Goal: Task Accomplishment & Management: Use online tool/utility

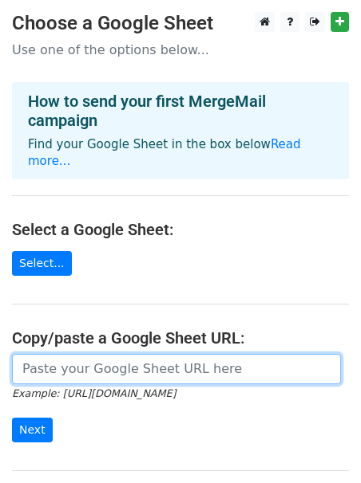
click at [177, 362] on input "url" at bounding box center [176, 369] width 329 height 30
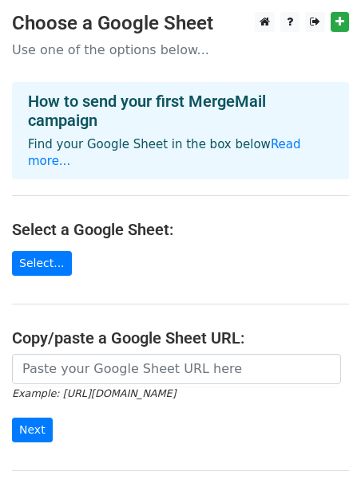
click at [153, 389] on form "Example: https://docs.google.com/spreadsheets/d/abc/edit Next" at bounding box center [180, 398] width 337 height 89
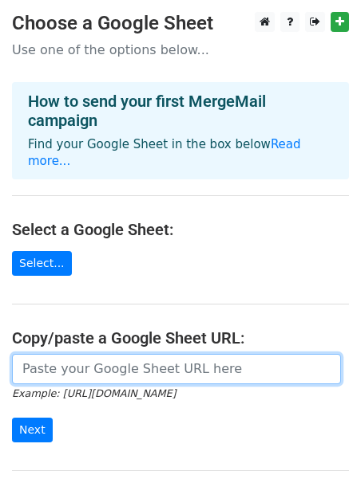
click at [74, 361] on input "url" at bounding box center [176, 369] width 329 height 30
paste input "https://docs.google.com/spreadsheets/d/1BCBVPaxN75ePPUa8MN_eKQvYLlemTwFvWUC6GkG…"
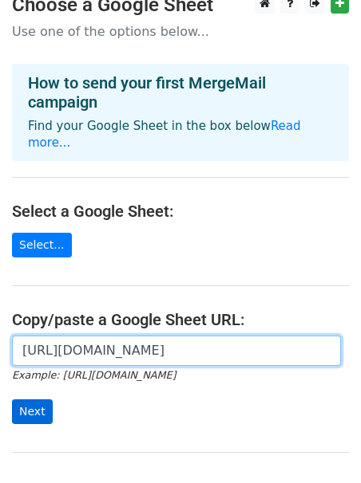
type input "https://docs.google.com/spreadsheets/d/1BCBVPaxN75ePPUa8MN_eKQvYLlemTwFvWUC6GkG…"
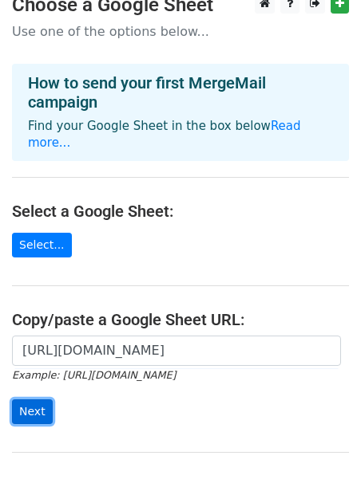
click at [37, 400] on input "Next" at bounding box center [32, 412] width 41 height 25
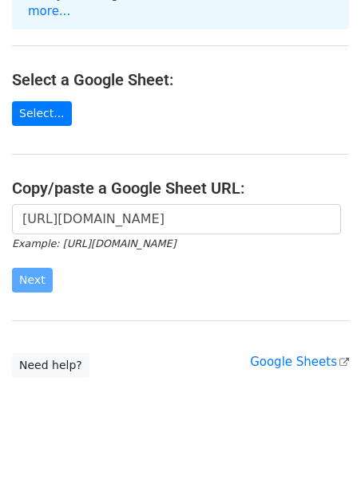
scroll to position [156, 0]
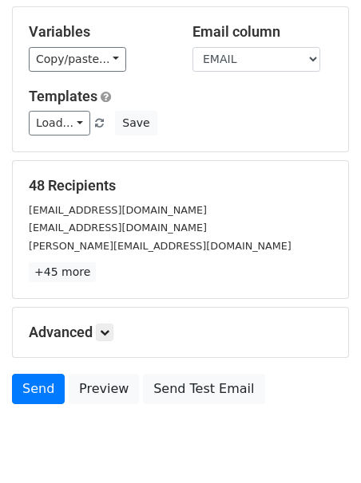
scroll to position [150, 0]
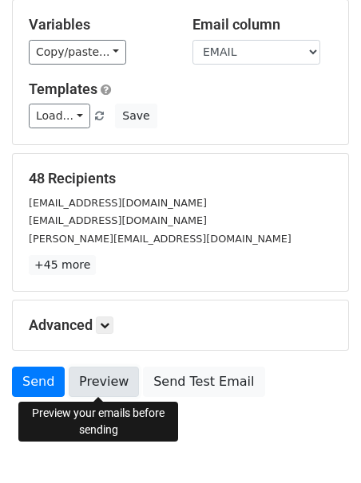
click at [110, 378] on link "Preview" at bounding box center [104, 382] width 70 height 30
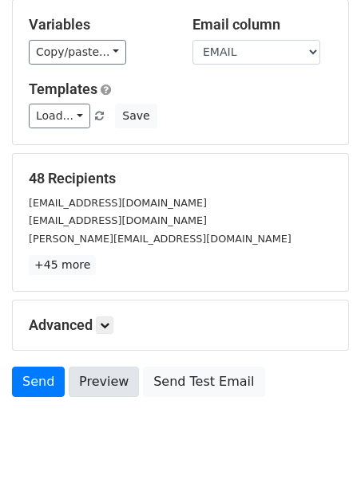
click at [109, 378] on link "Preview" at bounding box center [104, 382] width 70 height 30
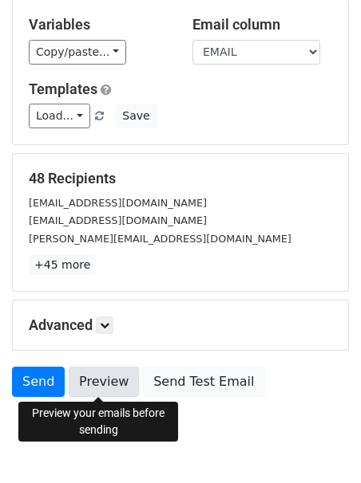
click at [100, 377] on link "Preview" at bounding box center [104, 382] width 70 height 30
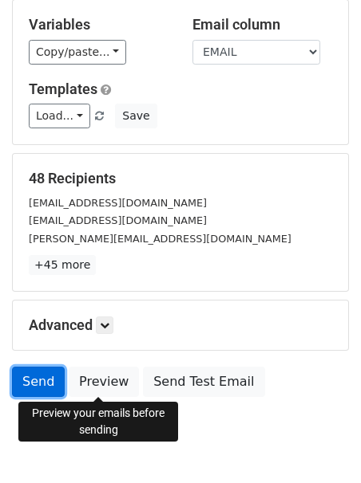
click at [41, 384] on link "Send" at bounding box center [38, 382] width 53 height 30
